Goal: Task Accomplishment & Management: Complete application form

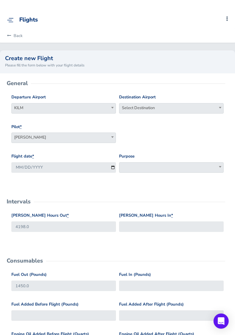
click at [191, 104] on span "Select Destination" at bounding box center [172, 107] width 104 height 9
click at [187, 116] on input "search" at bounding box center [172, 118] width 102 height 9
type input "kblm"
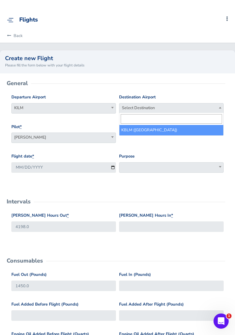
select select "KBLM"
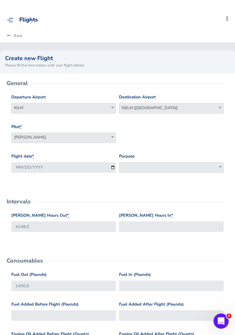
click at [168, 168] on span at bounding box center [171, 167] width 105 height 10
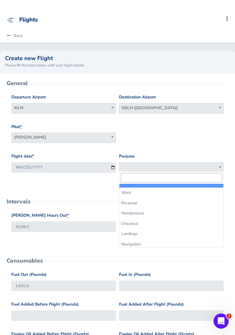
select select "Work"
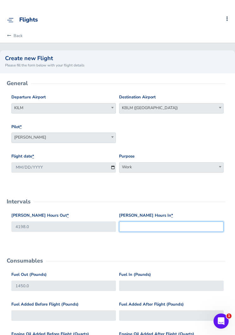
click at [164, 224] on input "[PERSON_NAME] Hours In *" at bounding box center [171, 226] width 105 height 10
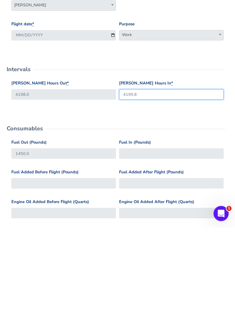
scroll to position [29, 0]
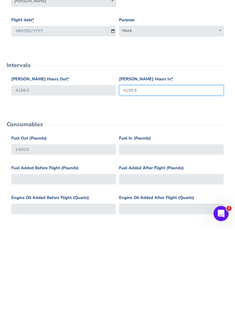
type input "4199.8"
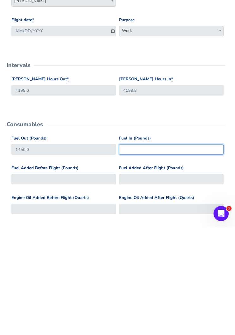
click at [171, 252] on input "Fuel In (Pounds)" at bounding box center [171, 257] width 105 height 10
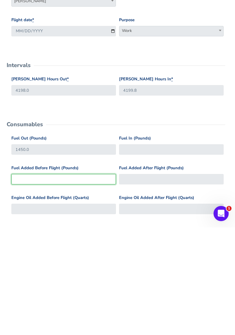
click at [31, 281] on input "Fuel Added Before Flight (Pounds)" at bounding box center [63, 286] width 105 height 10
type input "7"
type input "1457"
type input "70"
type input "1520"
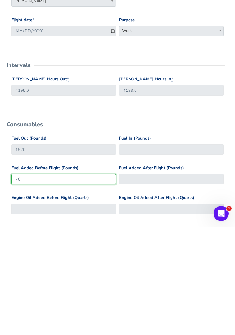
type input "700"
type input "2150"
type input "700"
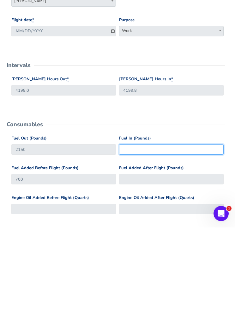
click at [168, 252] on input "Fuel In (Pounds)" at bounding box center [171, 257] width 105 height 10
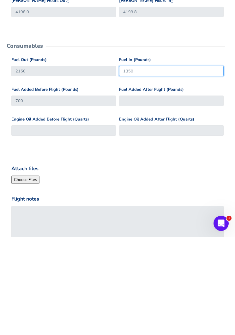
scroll to position [119, 0]
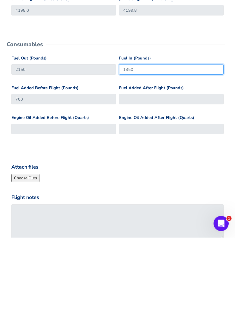
type input "1350"
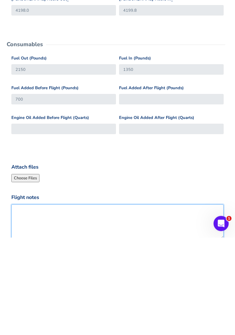
click at [144, 302] on textarea "Flight notes" at bounding box center [117, 319] width 213 height 35
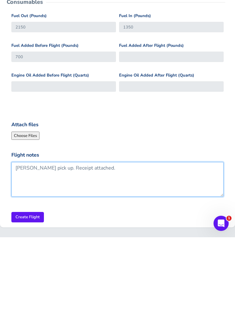
scroll to position [174, 0]
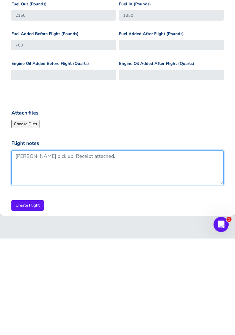
type textarea "[PERSON_NAME] pick up. Receipt attached."
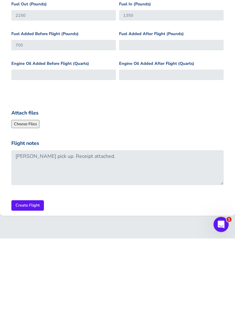
click at [29, 297] on input "Create Flight" at bounding box center [27, 302] width 33 height 10
